Goal: Task Accomplishment & Management: Use online tool/utility

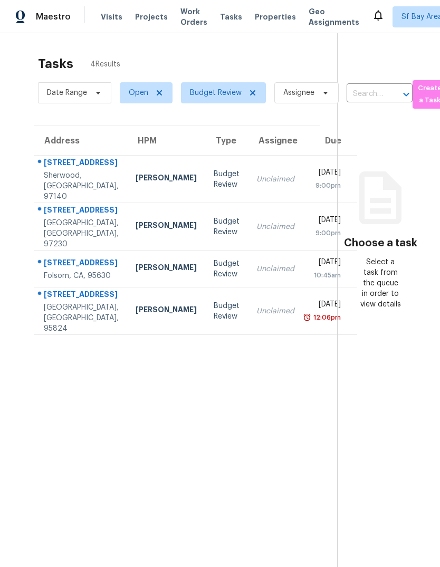
click at [102, 15] on span "Visits" at bounding box center [112, 17] width 22 height 11
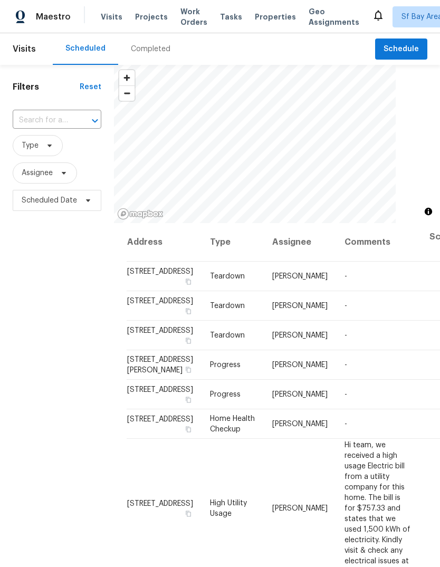
click at [144, 52] on div "Completed" at bounding box center [151, 49] width 40 height 11
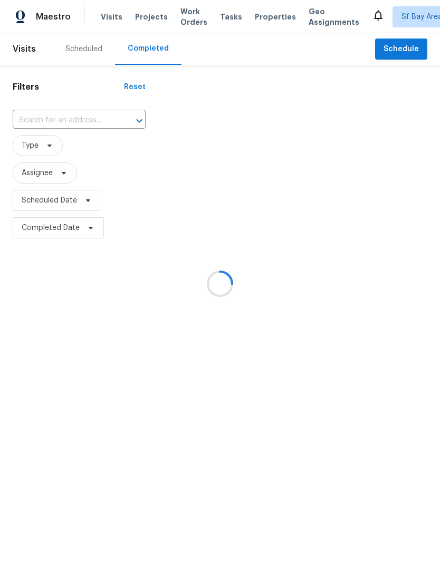
click at [221, 17] on div at bounding box center [220, 283] width 440 height 567
click at [222, 21] on div at bounding box center [220, 283] width 440 height 567
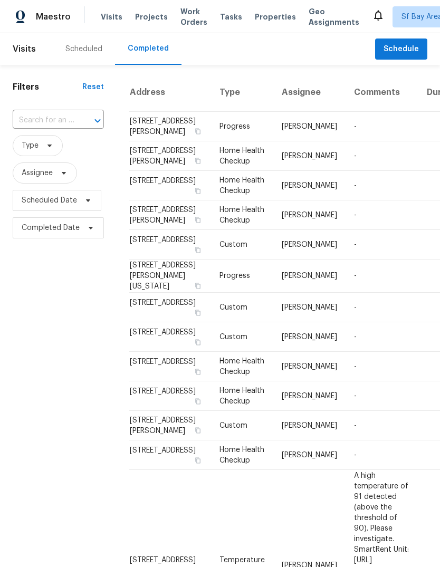
click at [220, 21] on div "Tasks" at bounding box center [231, 17] width 22 height 11
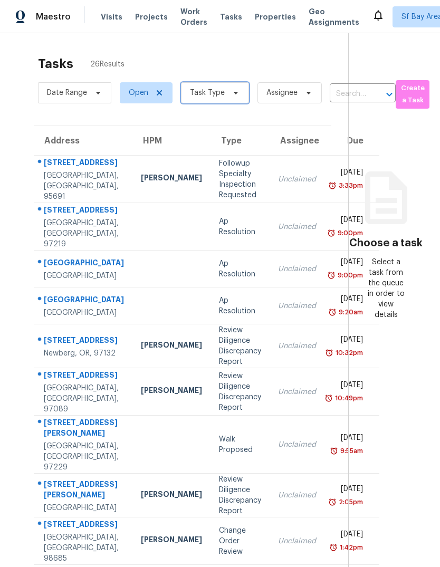
click at [225, 103] on span "Task Type" at bounding box center [215, 92] width 68 height 21
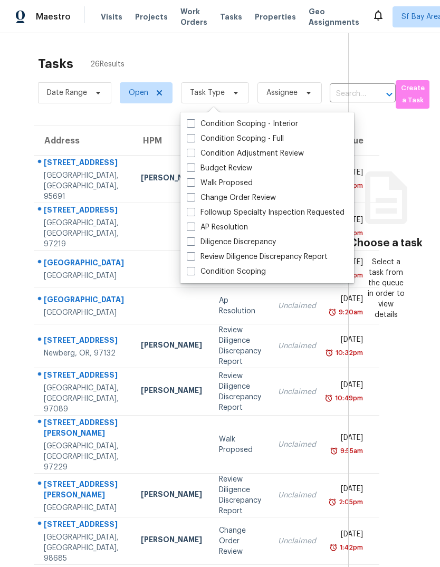
click at [244, 173] on label "Budget Review" at bounding box center [219, 168] width 65 height 11
click at [194, 170] on input "Budget Review" at bounding box center [190, 166] width 7 height 7
checkbox input "true"
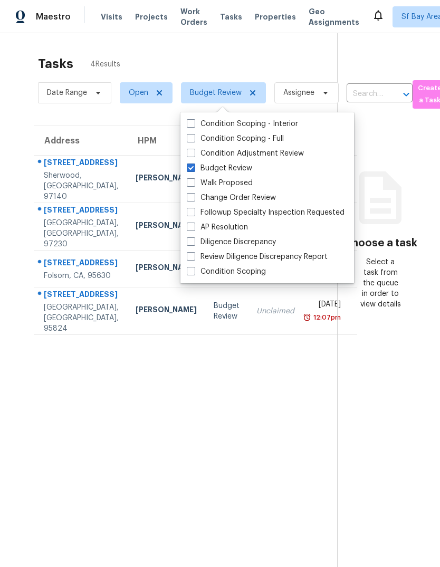
click at [254, 55] on div "Tasks 4 Results" at bounding box center [187, 63] width 299 height 27
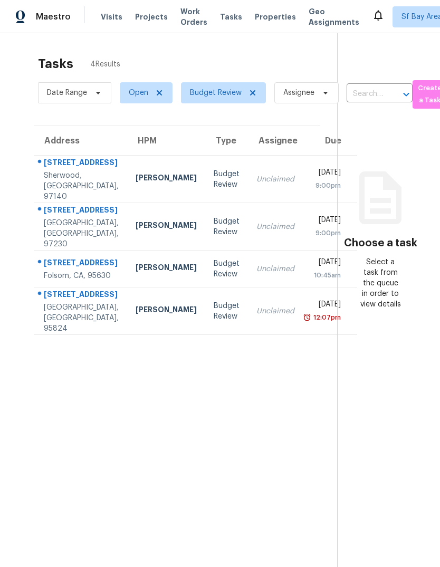
click at [111, 20] on span "Visits" at bounding box center [112, 17] width 22 height 11
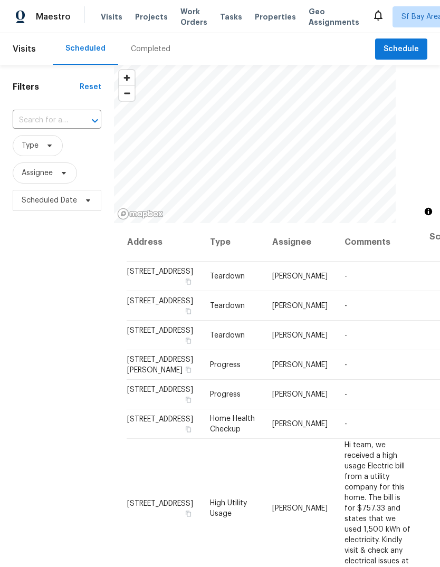
click at [150, 54] on div "Completed" at bounding box center [151, 49] width 40 height 11
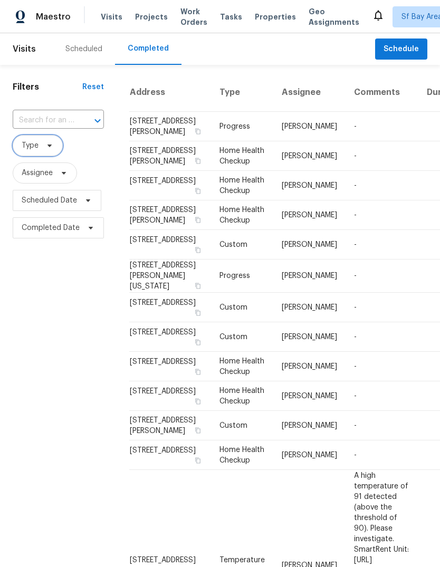
click at [31, 150] on span "Type" at bounding box center [30, 145] width 17 height 11
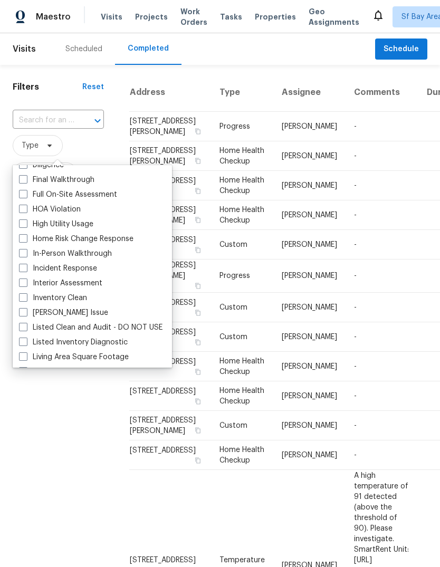
scroll to position [128, 0]
type input "I"
click at [42, 269] on label "Incident Response" at bounding box center [58, 268] width 78 height 11
click at [26, 269] on input "Incident Response" at bounding box center [22, 266] width 7 height 7
checkbox input "true"
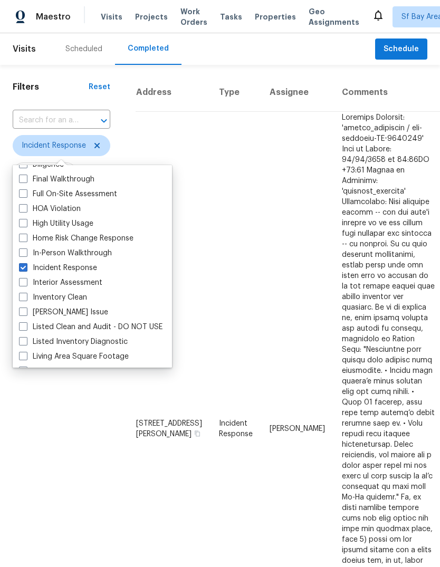
click at [26, 251] on span at bounding box center [23, 253] width 8 height 8
click at [26, 251] on input "In-Person Walkthrough" at bounding box center [22, 251] width 7 height 7
checkbox input "true"
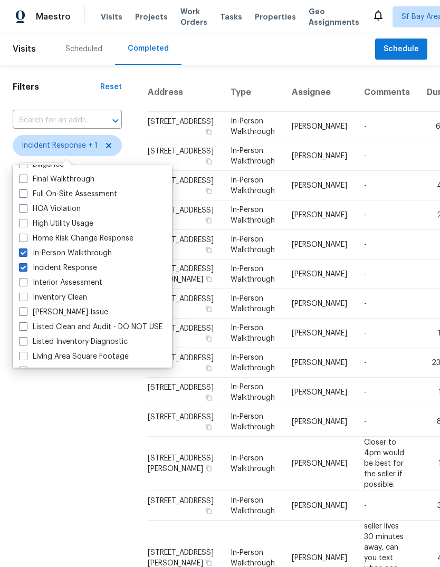
click at [25, 268] on span at bounding box center [23, 267] width 8 height 8
click at [25, 268] on input "Incident Response" at bounding box center [22, 266] width 7 height 7
checkbox input "false"
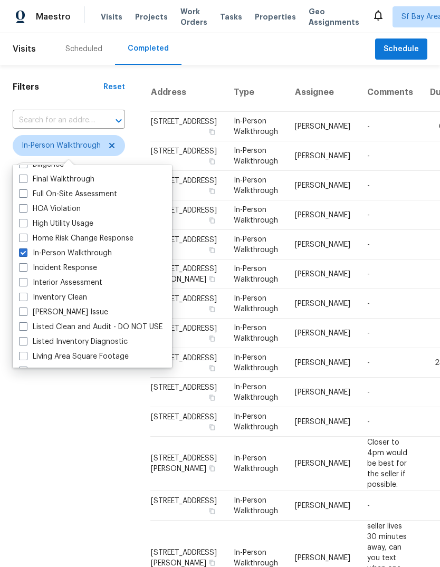
click at [49, 428] on div "Filters Reset ​ In-Person Walkthrough Assignee Scheduled Date Completed Date" at bounding box center [69, 433] width 138 height 737
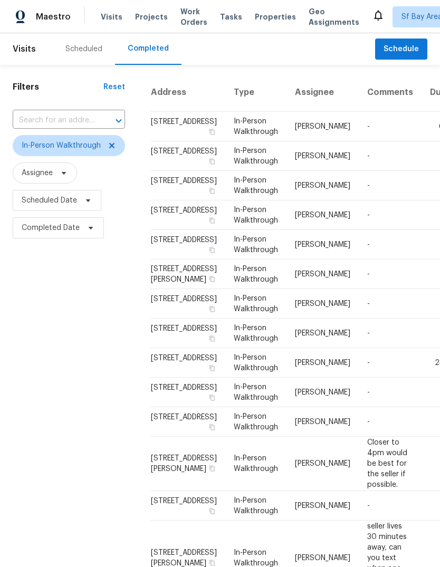
click at [220, 21] on div "Tasks" at bounding box center [231, 17] width 22 height 11
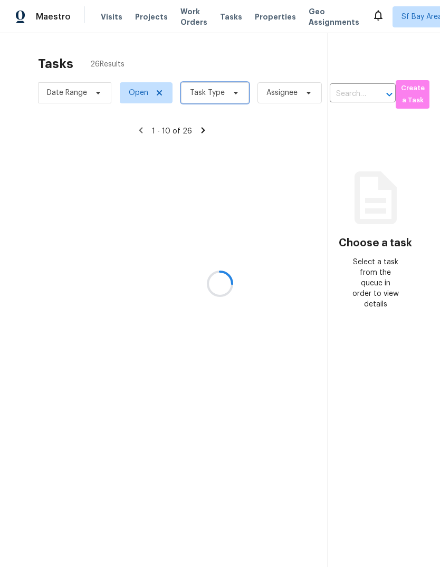
click at [211, 100] on span "Task Type" at bounding box center [215, 92] width 68 height 21
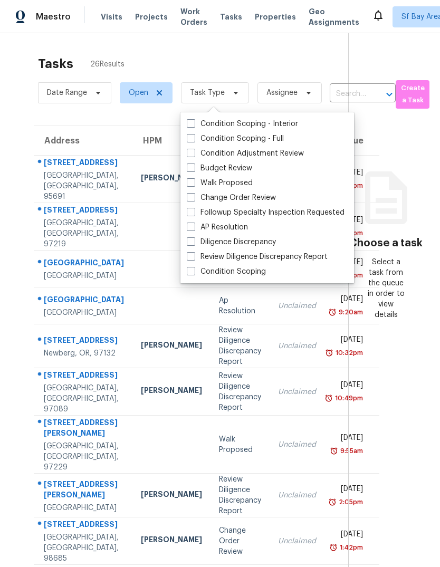
click at [188, 170] on span at bounding box center [191, 168] width 8 height 8
click at [188, 170] on input "Budget Review" at bounding box center [190, 166] width 7 height 7
checkbox input "true"
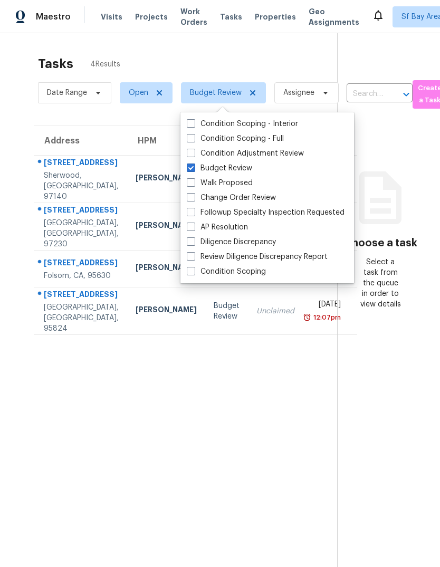
click at [22, 206] on div "Address HPM Type Assignee Due 15262 SW Willamette St Sherwood, OR, 97140 Karen …" at bounding box center [177, 231] width 320 height 210
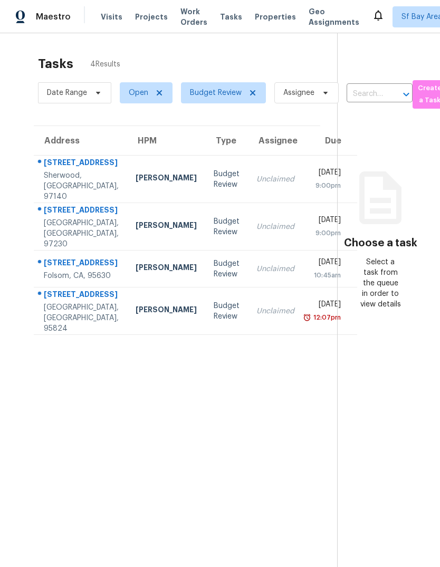
click at [57, 271] on div "960 Glennfinnan Way" at bounding box center [81, 263] width 75 height 13
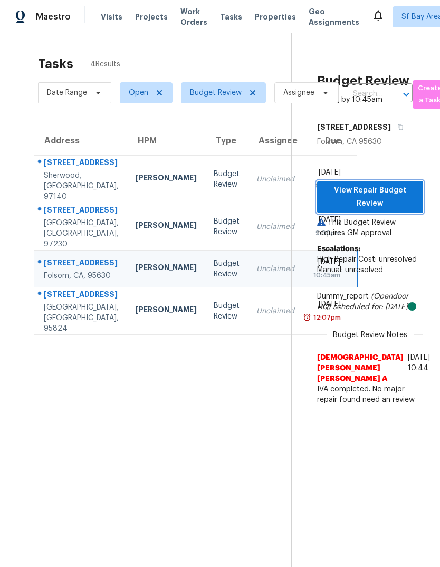
click at [395, 210] on span "View Repair Budget Review" at bounding box center [370, 197] width 89 height 26
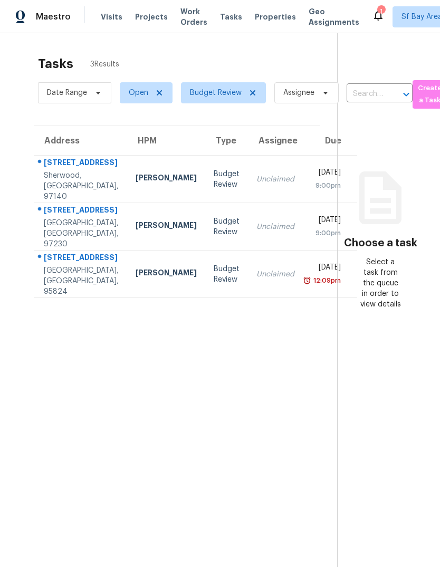
click at [59, 170] on div "[STREET_ADDRESS]" at bounding box center [81, 163] width 75 height 13
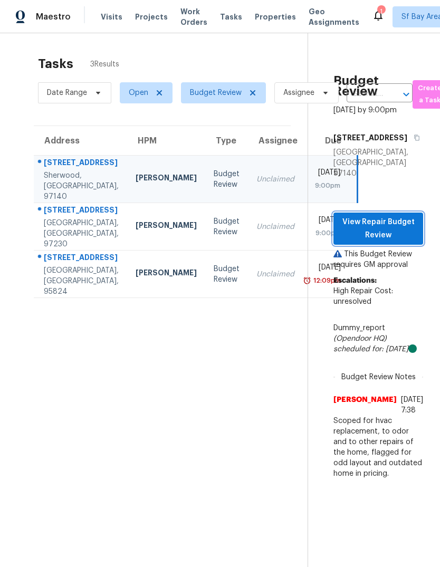
click at [388, 242] on span "View Repair Budget Review" at bounding box center [378, 229] width 73 height 26
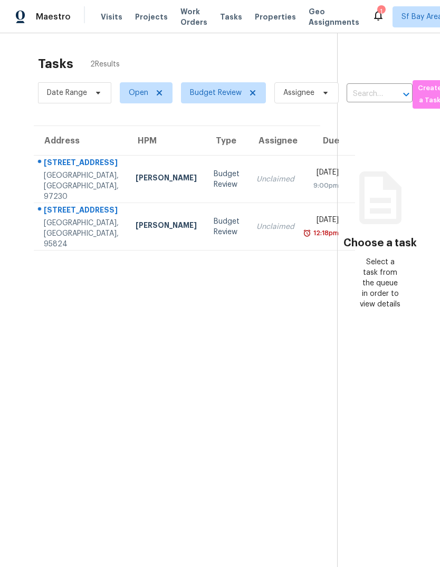
click at [61, 170] on div "[STREET_ADDRESS]" at bounding box center [81, 163] width 75 height 13
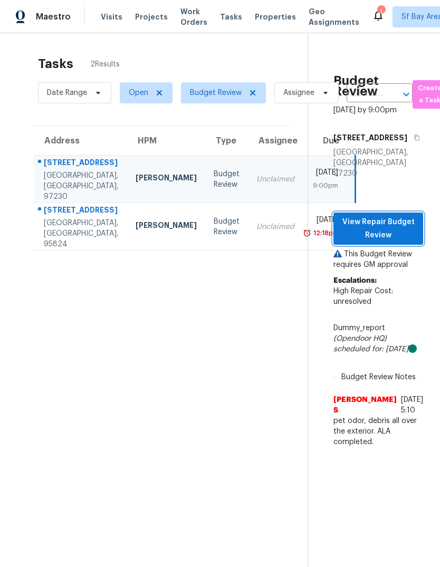
click at [387, 233] on span "View Repair Budget Review" at bounding box center [378, 229] width 73 height 26
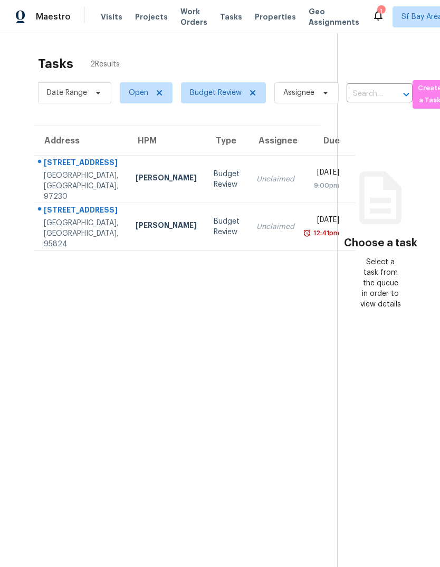
click at [56, 190] on div "[GEOGRAPHIC_DATA], [GEOGRAPHIC_DATA], 97230" at bounding box center [81, 186] width 75 height 32
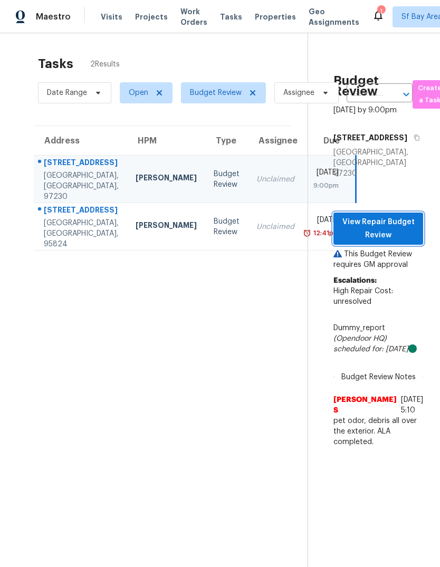
click at [386, 226] on span "View Repair Budget Review" at bounding box center [378, 229] width 73 height 26
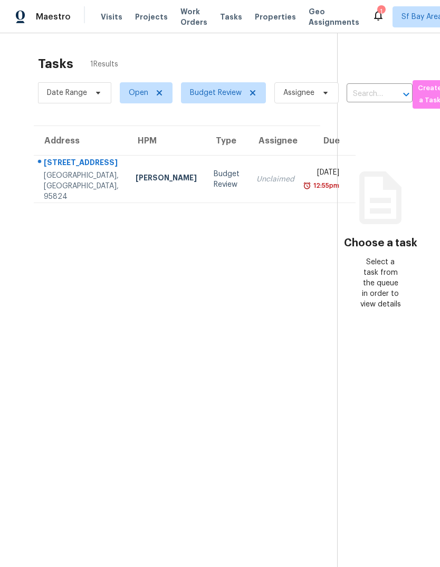
click at [59, 183] on div "[GEOGRAPHIC_DATA], [GEOGRAPHIC_DATA], 95824" at bounding box center [81, 186] width 75 height 32
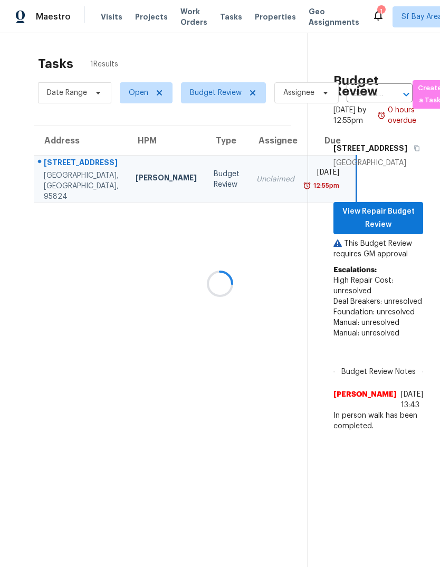
click at [392, 251] on div at bounding box center [220, 283] width 440 height 567
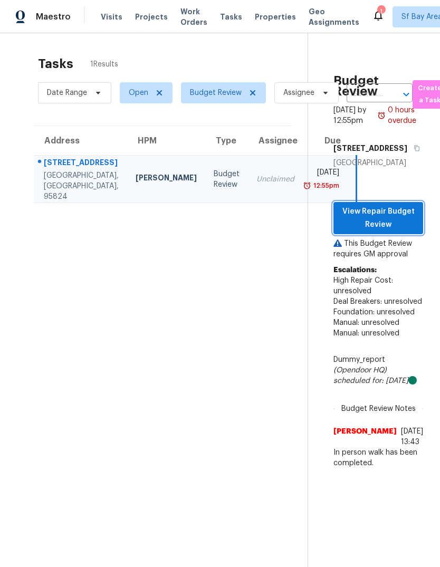
click at [402, 231] on span "View Repair Budget Review" at bounding box center [378, 218] width 73 height 26
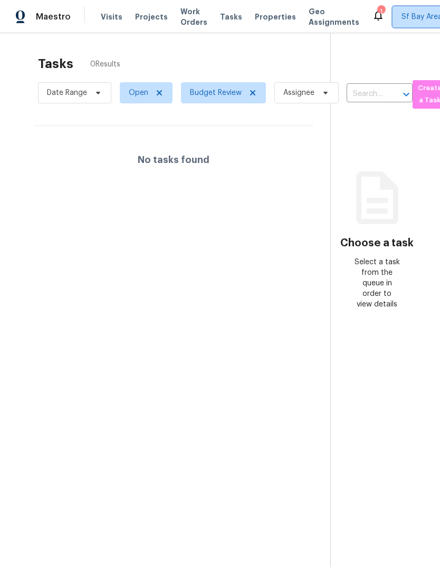
click at [402, 20] on span "Sf Bay Area + 2" at bounding box center [429, 17] width 54 height 11
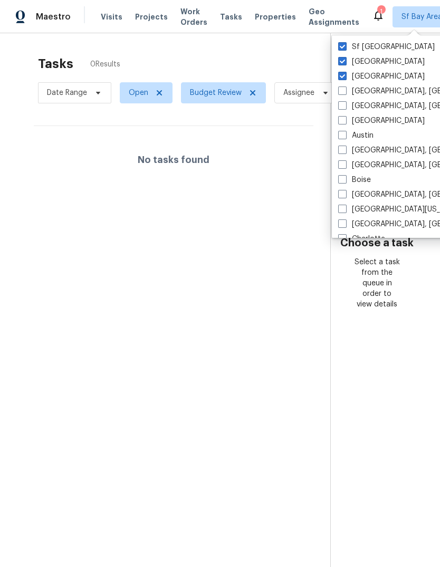
click at [341, 77] on span at bounding box center [342, 76] width 8 height 8
click at [341, 77] on input "Portland" at bounding box center [341, 74] width 7 height 7
checkbox input "false"
click at [344, 63] on span at bounding box center [342, 61] width 8 height 8
click at [344, 63] on input "Sacramento" at bounding box center [341, 59] width 7 height 7
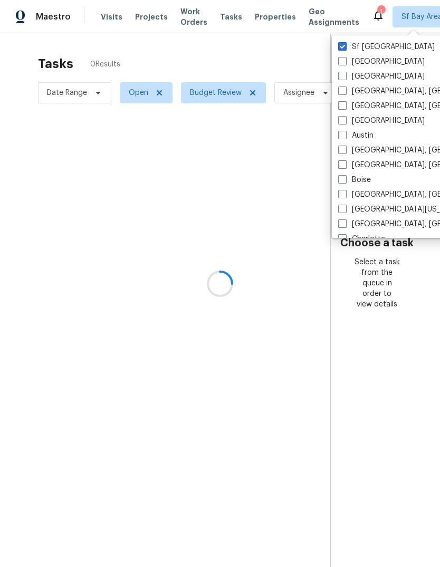
checkbox input "false"
click at [108, 25] on div at bounding box center [220, 283] width 440 height 567
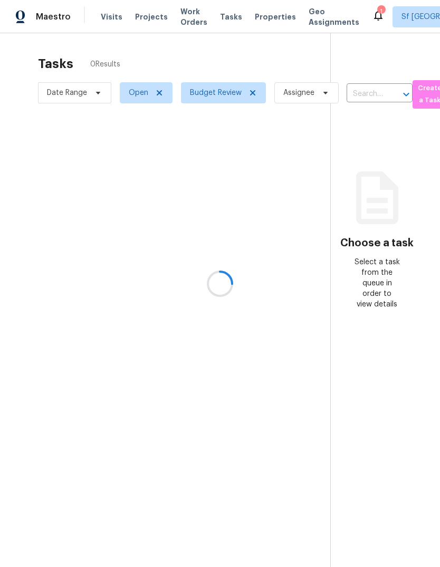
click at [105, 15] on div at bounding box center [220, 283] width 440 height 567
click at [103, 9] on div "Visits Projects Work Orders Tasks Properties Geo Assignments" at bounding box center [236, 16] width 271 height 21
click at [107, 13] on span "Visits" at bounding box center [112, 17] width 22 height 11
